Goal: Task Accomplishment & Management: Use online tool/utility

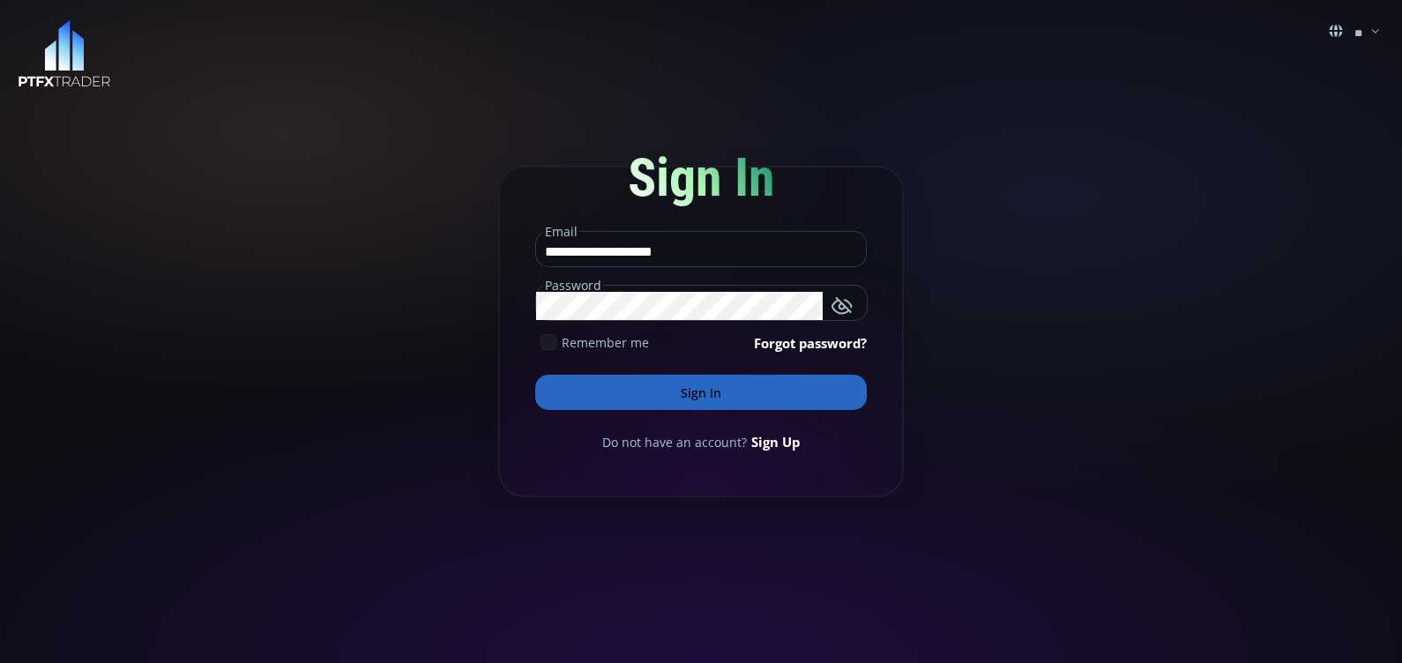
click at [550, 344] on icon at bounding box center [549, 342] width 16 height 16
click at [635, 388] on button "Sign In" at bounding box center [701, 392] width 332 height 35
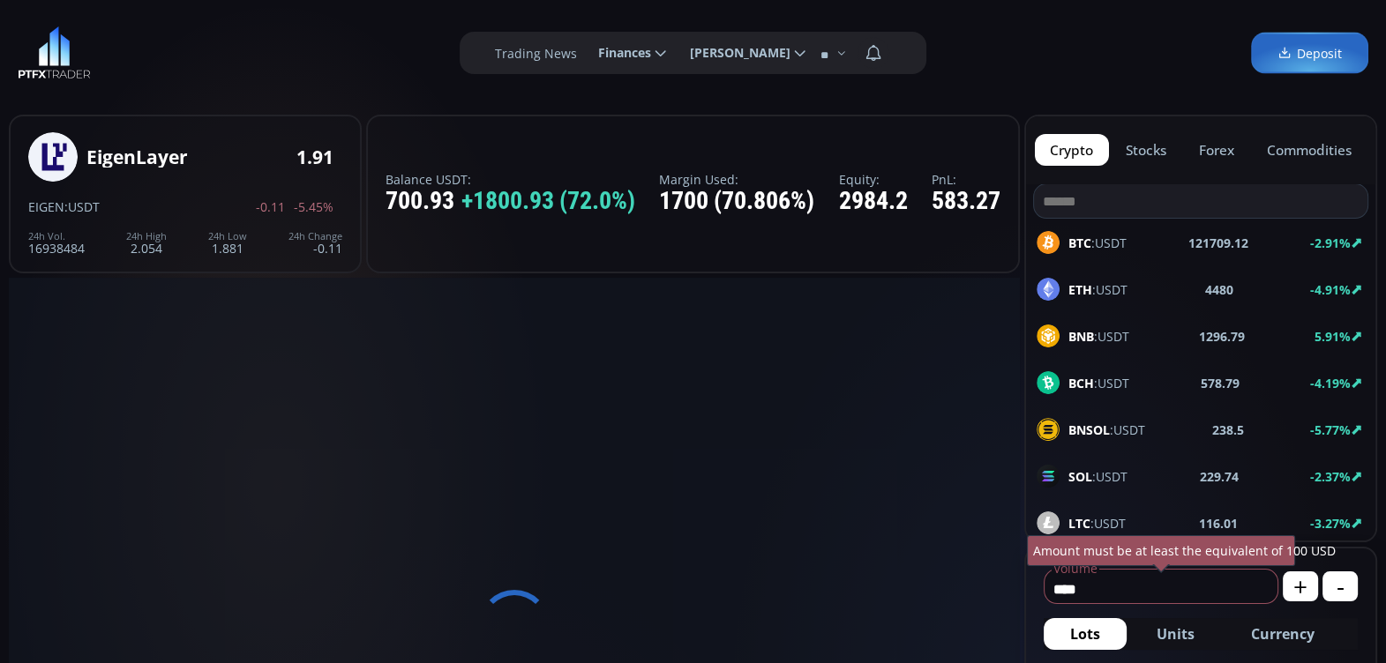
type input "**********"
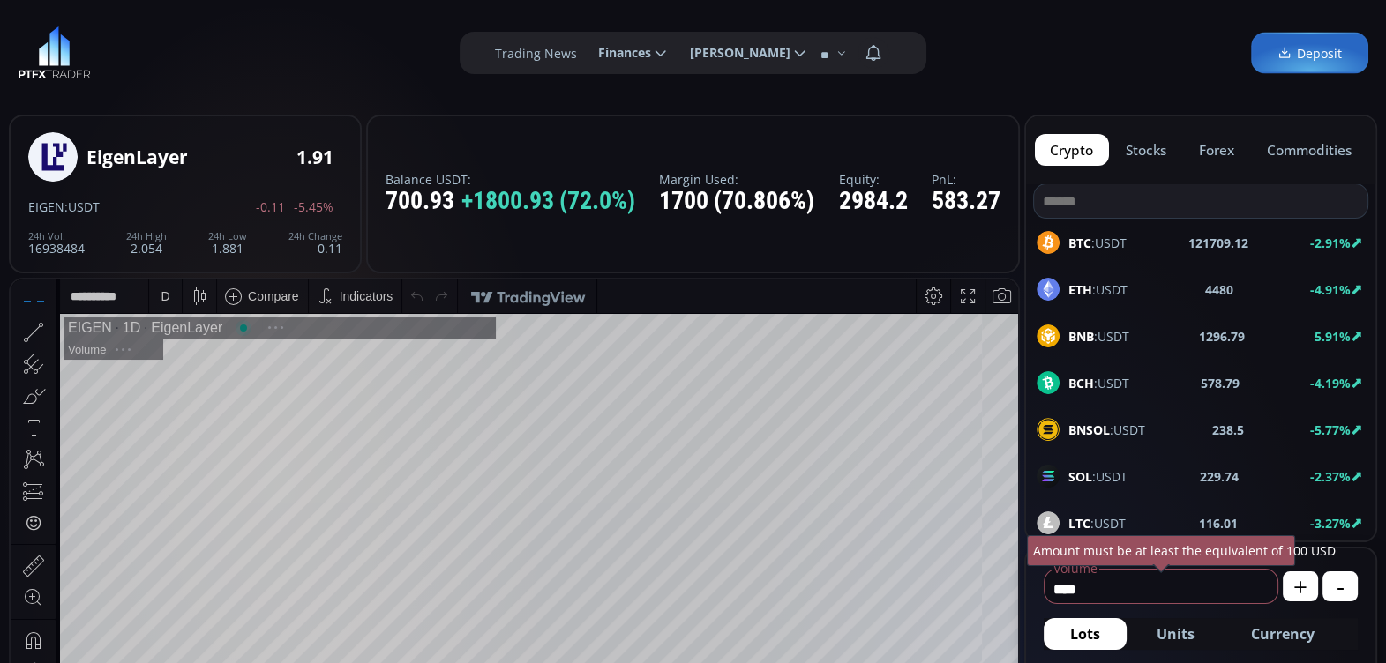
scroll to position [241, 0]
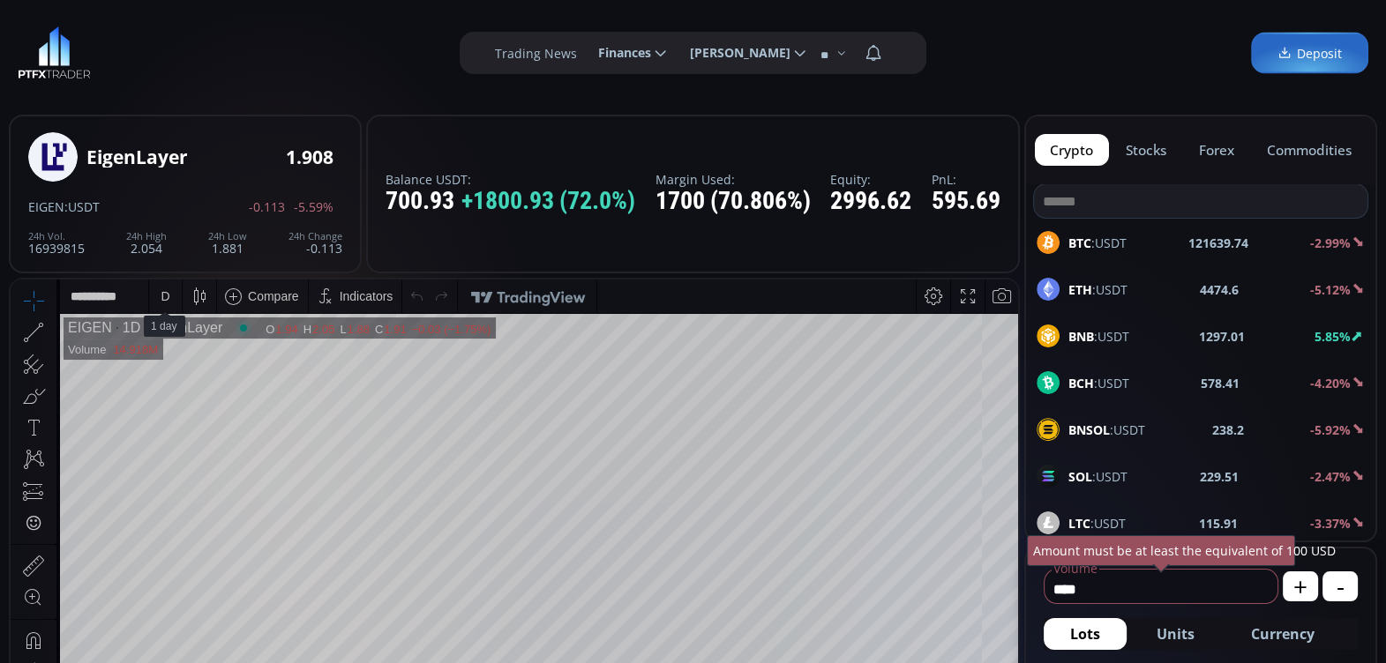
click at [171, 297] on div "D" at bounding box center [165, 297] width 15 height 34
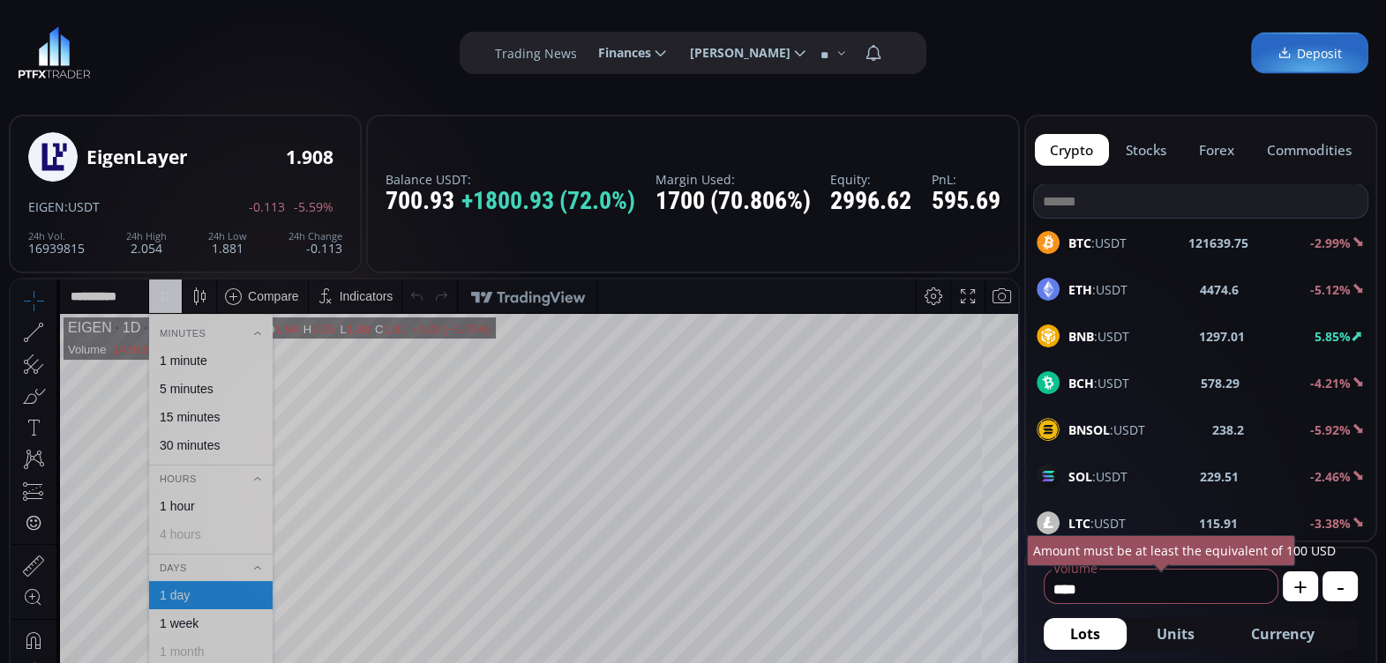
click at [205, 385] on div "5 minutes" at bounding box center [187, 389] width 54 height 14
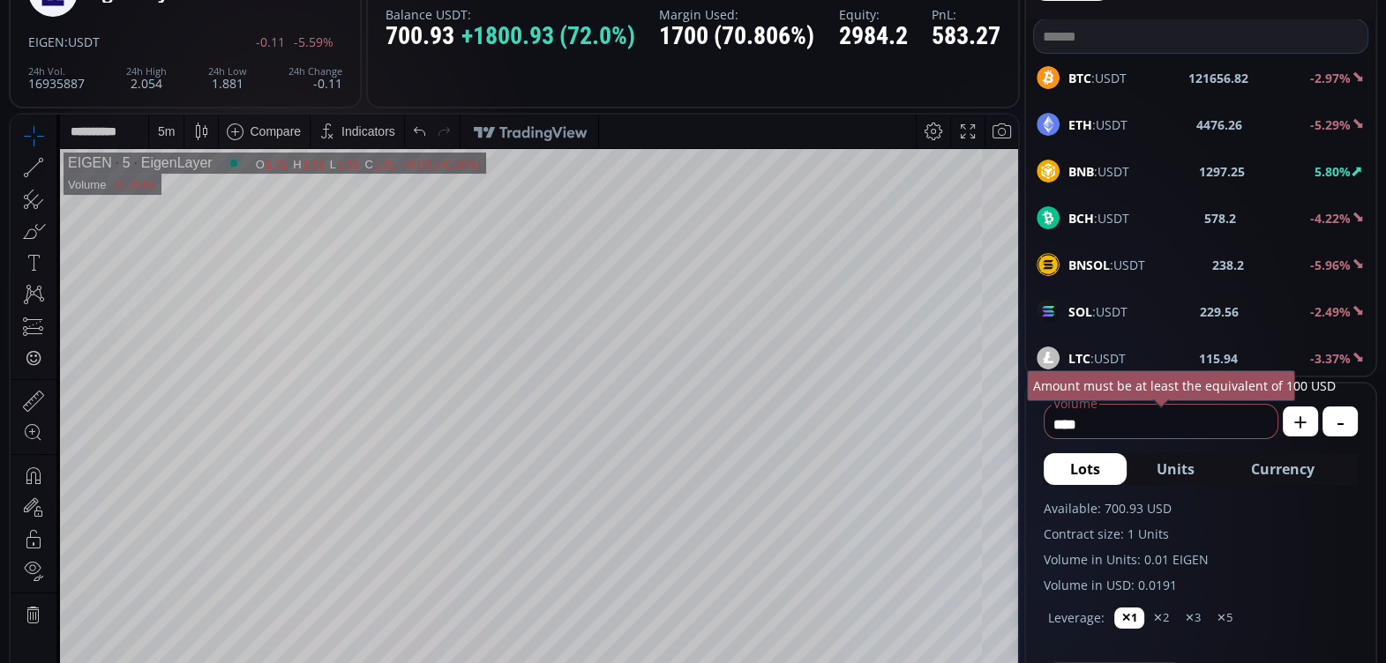
scroll to position [174, 0]
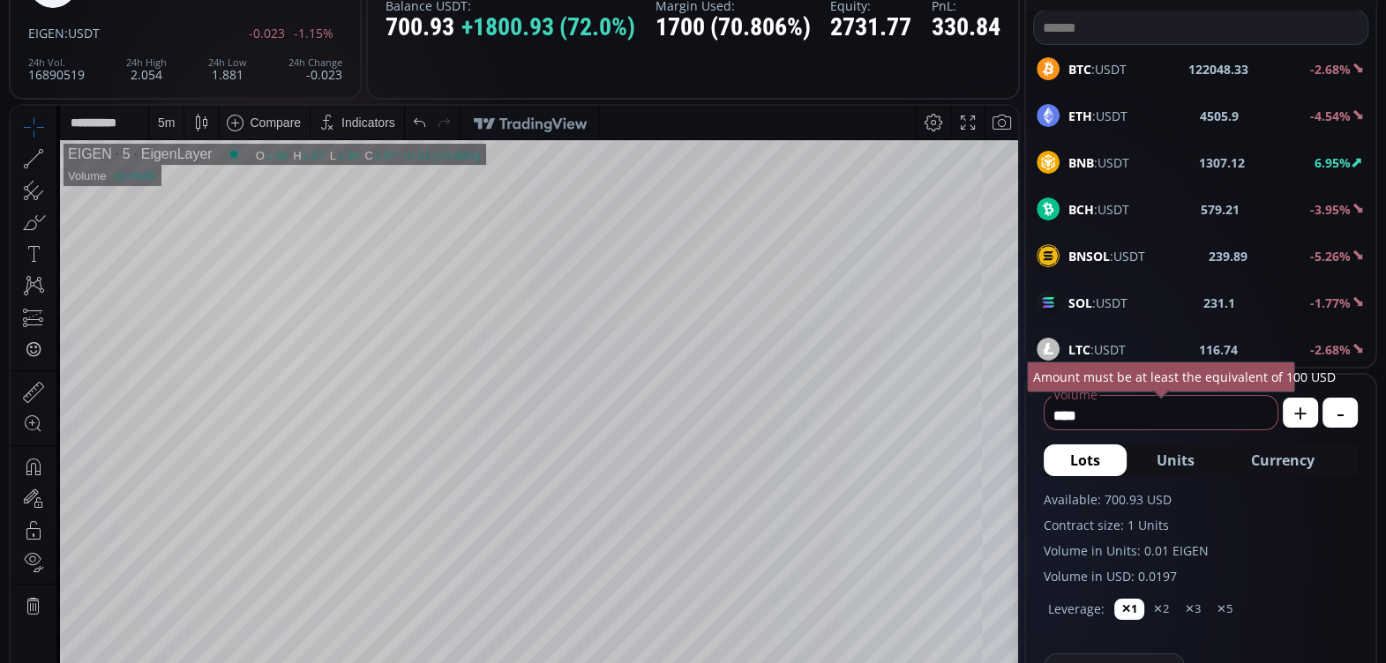
click at [170, 117] on div "5 m" at bounding box center [166, 123] width 17 height 14
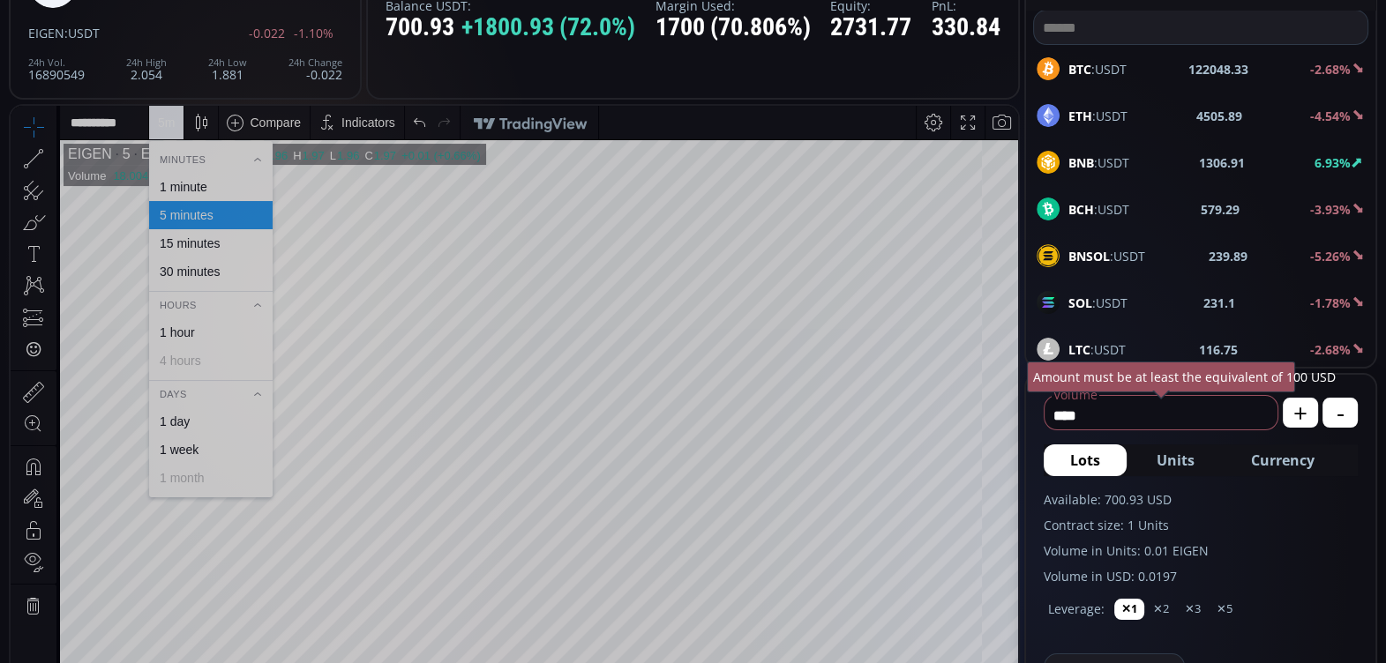
click at [197, 186] on div "1 minute" at bounding box center [184, 187] width 48 height 14
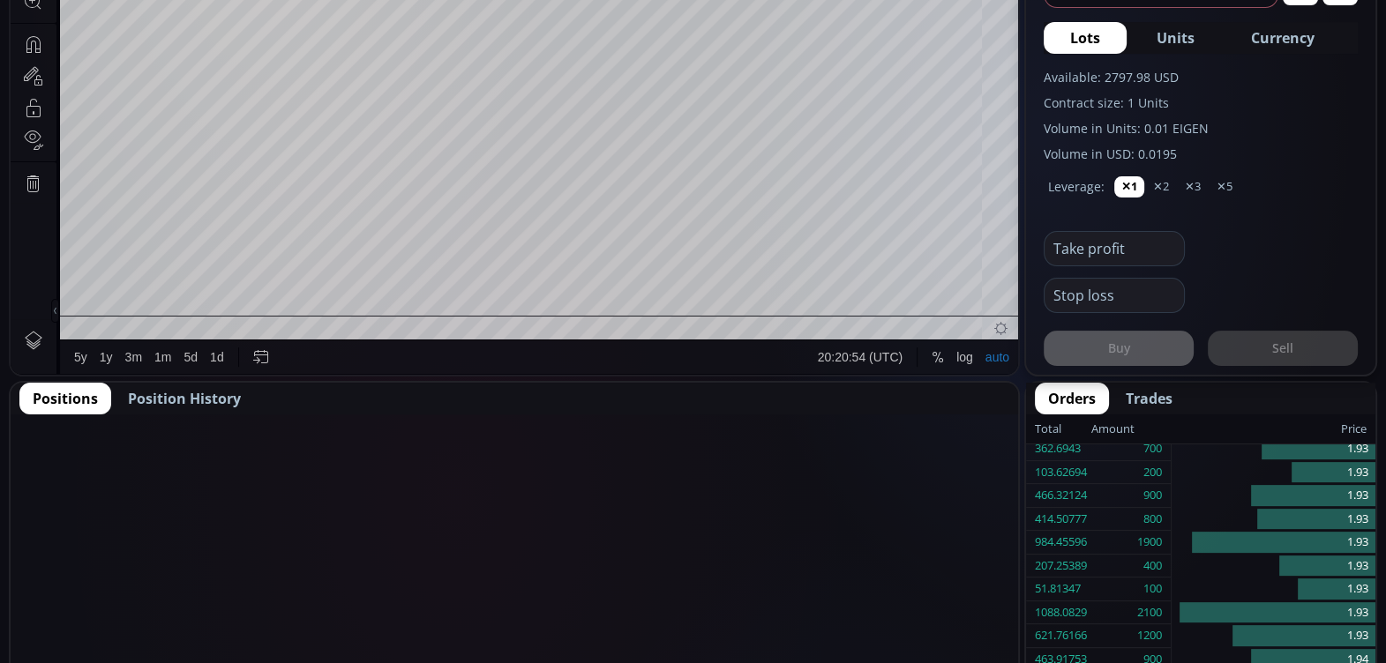
scroll to position [602, 0]
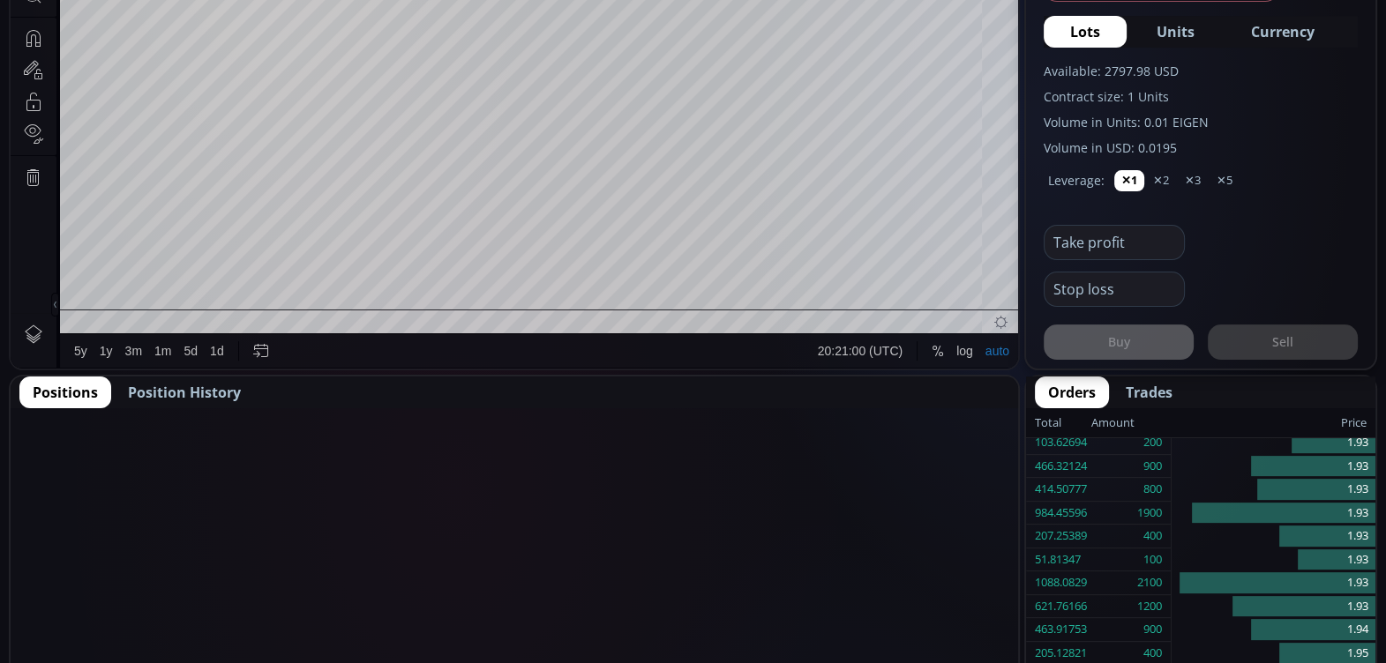
click at [188, 390] on span "Position History" at bounding box center [184, 392] width 113 height 21
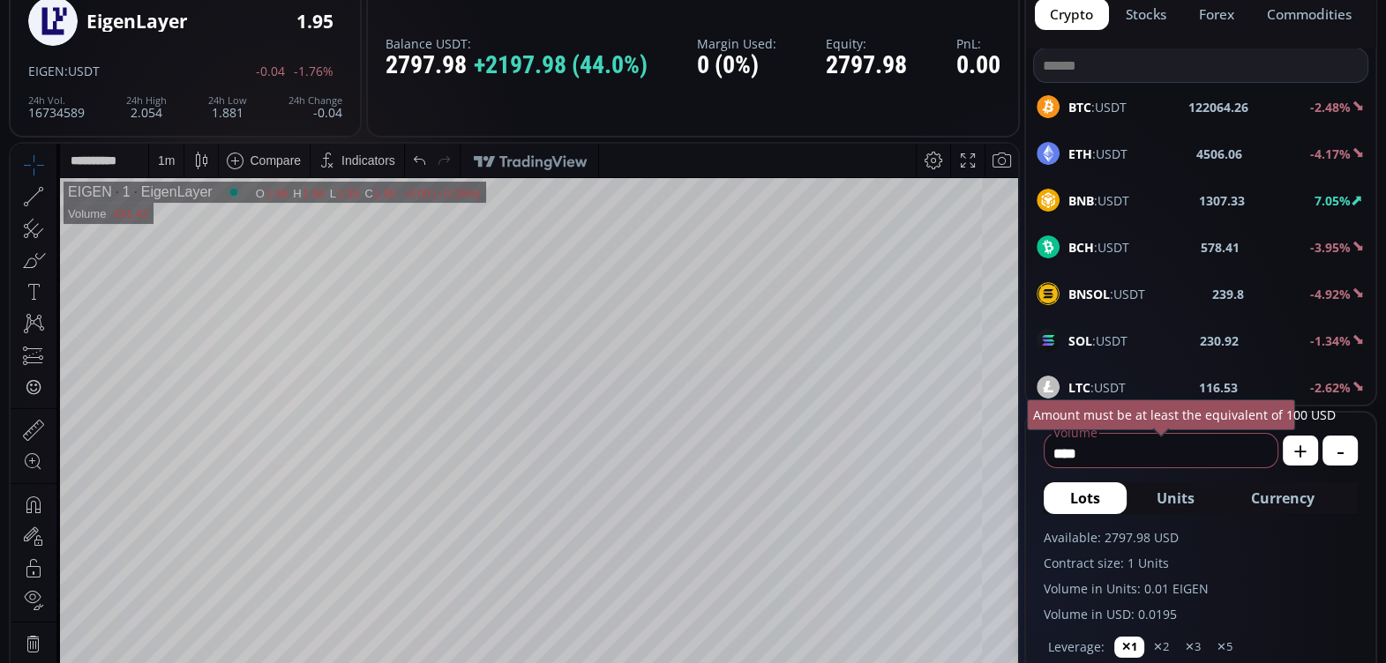
scroll to position [123, 0]
